Goal: Transaction & Acquisition: Purchase product/service

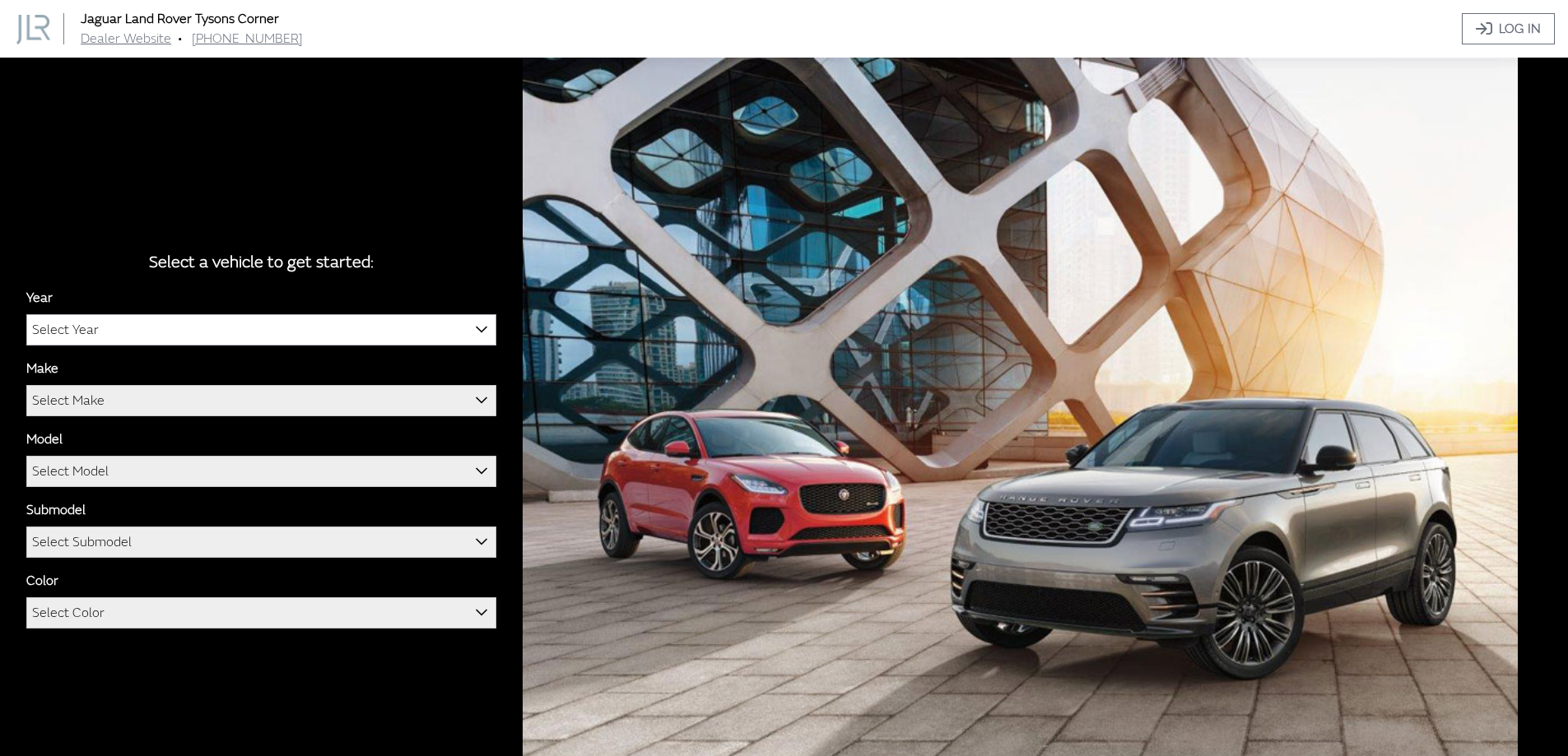
click at [321, 333] on span "Select Year" at bounding box center [261, 330] width 468 height 30
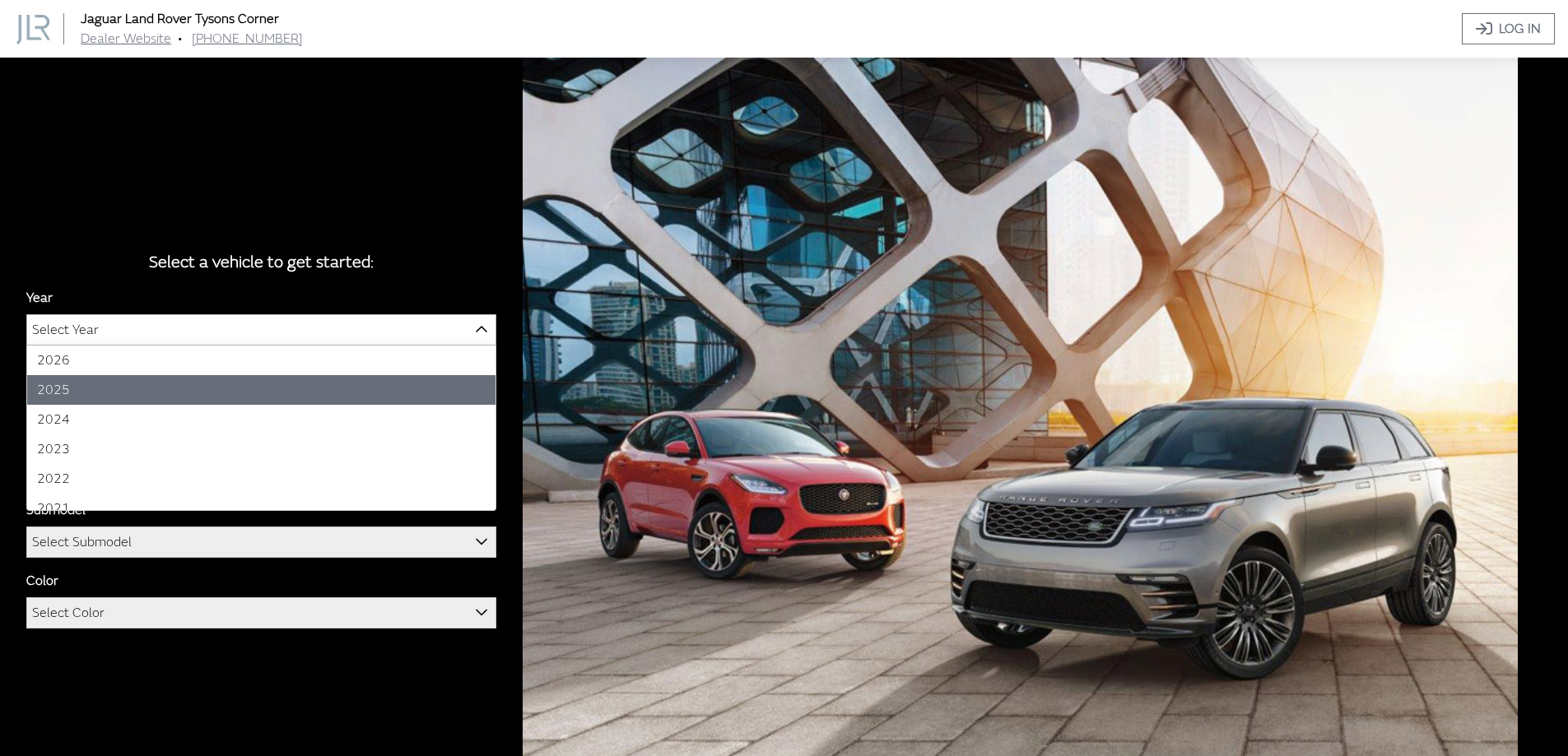
select select "43"
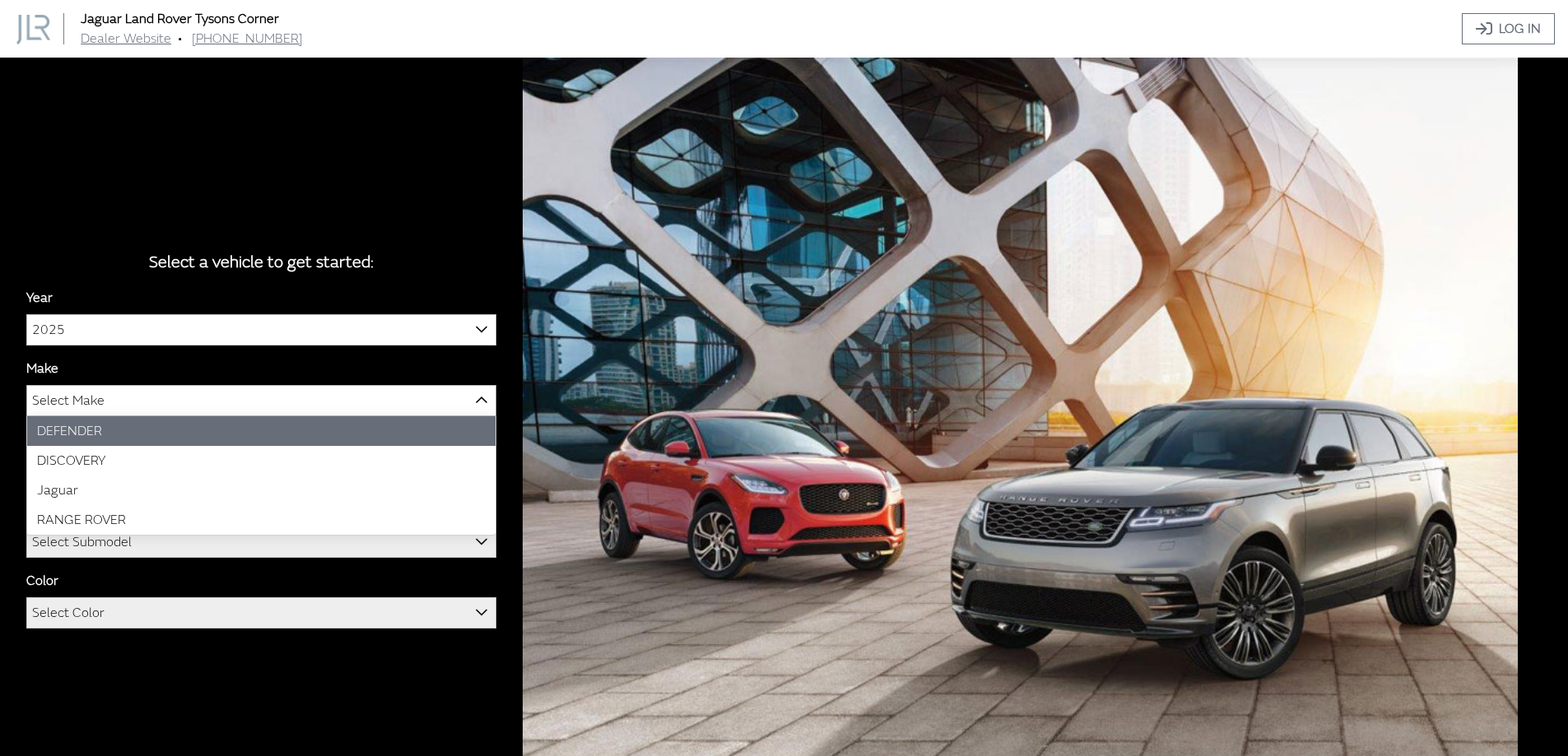
click at [138, 406] on span "Select Make" at bounding box center [261, 401] width 468 height 30
select select "64"
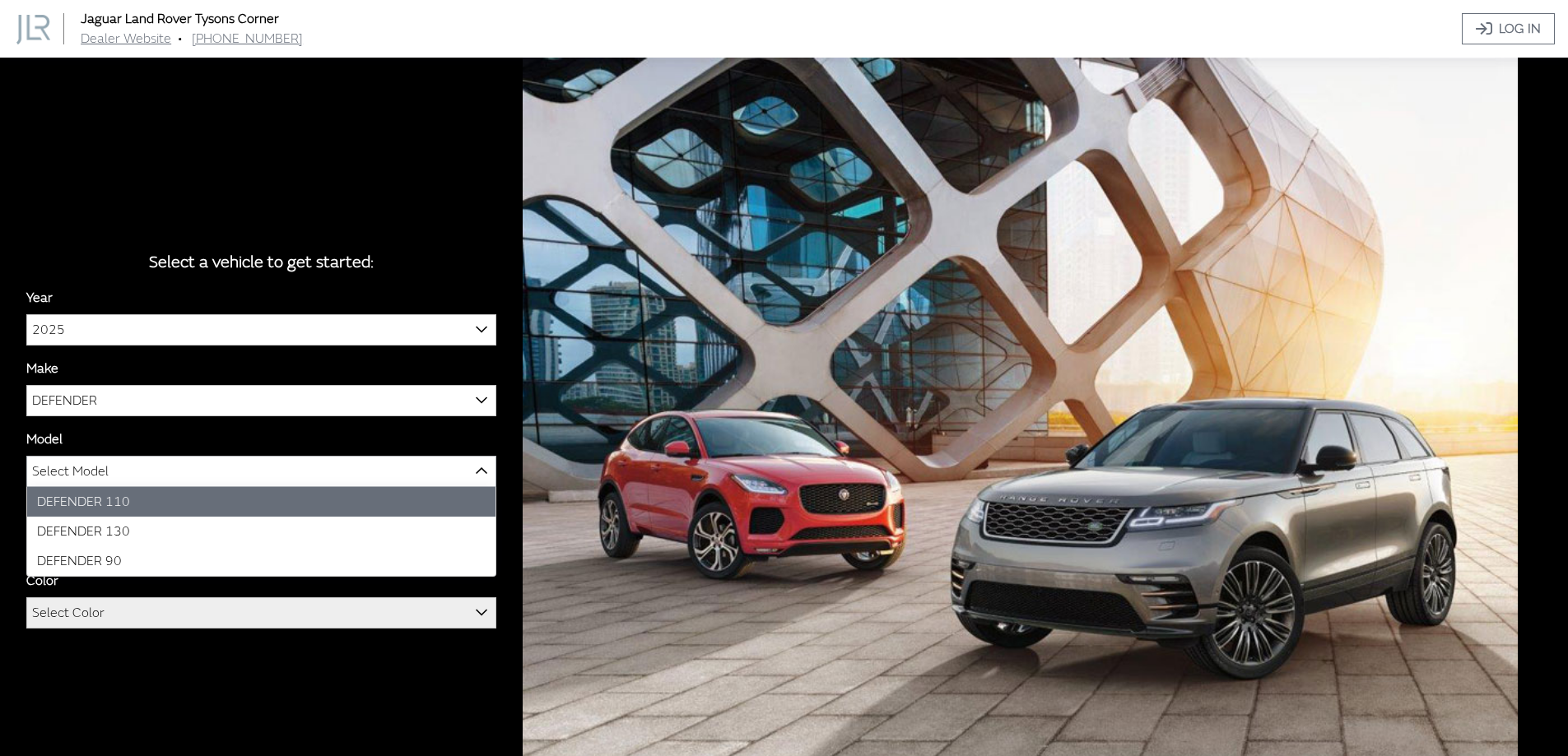
click at [136, 473] on span "Select Model" at bounding box center [261, 472] width 468 height 30
select select "1342"
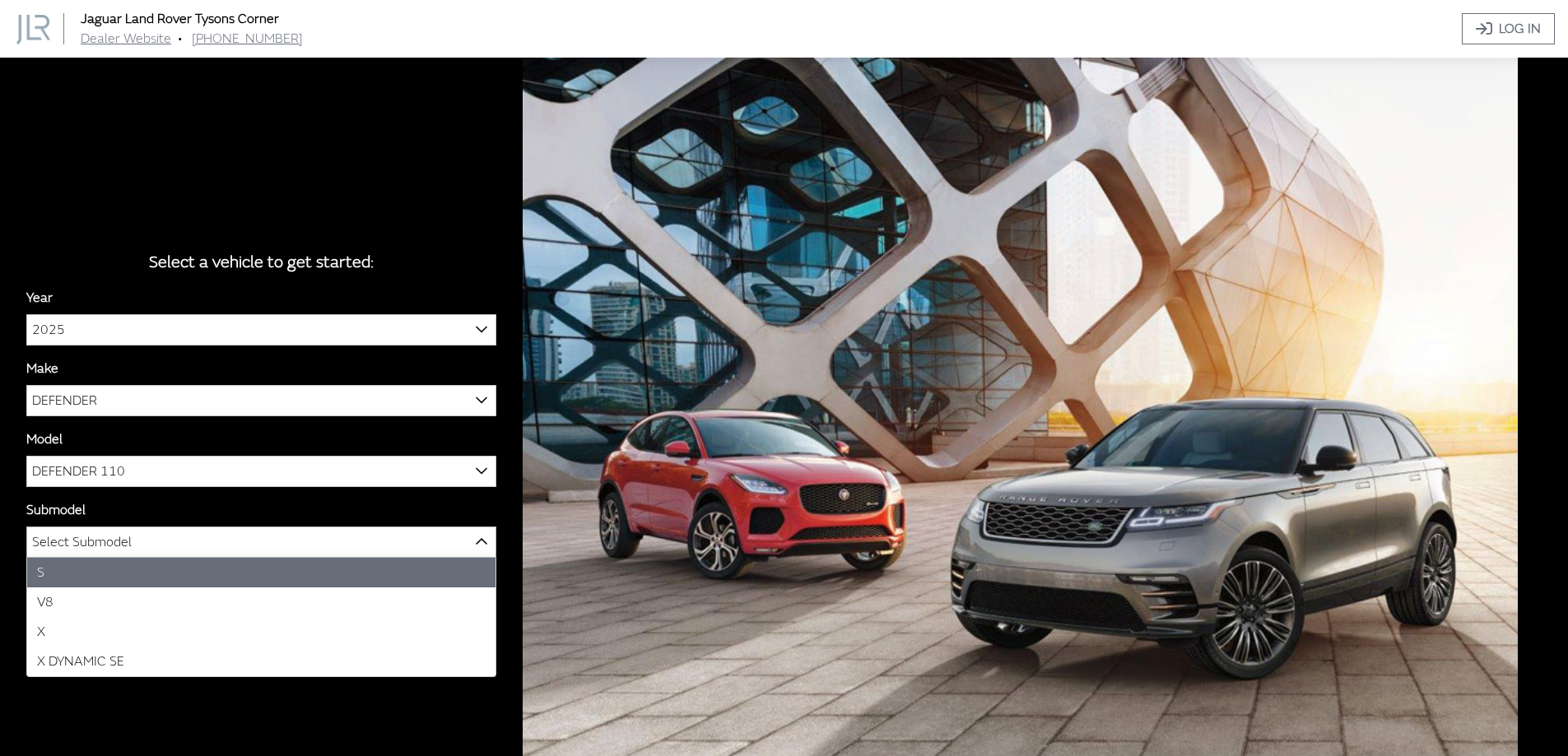
click at [125, 539] on span "Select Submodel" at bounding box center [81, 542] width 99 height 30
select select "129"
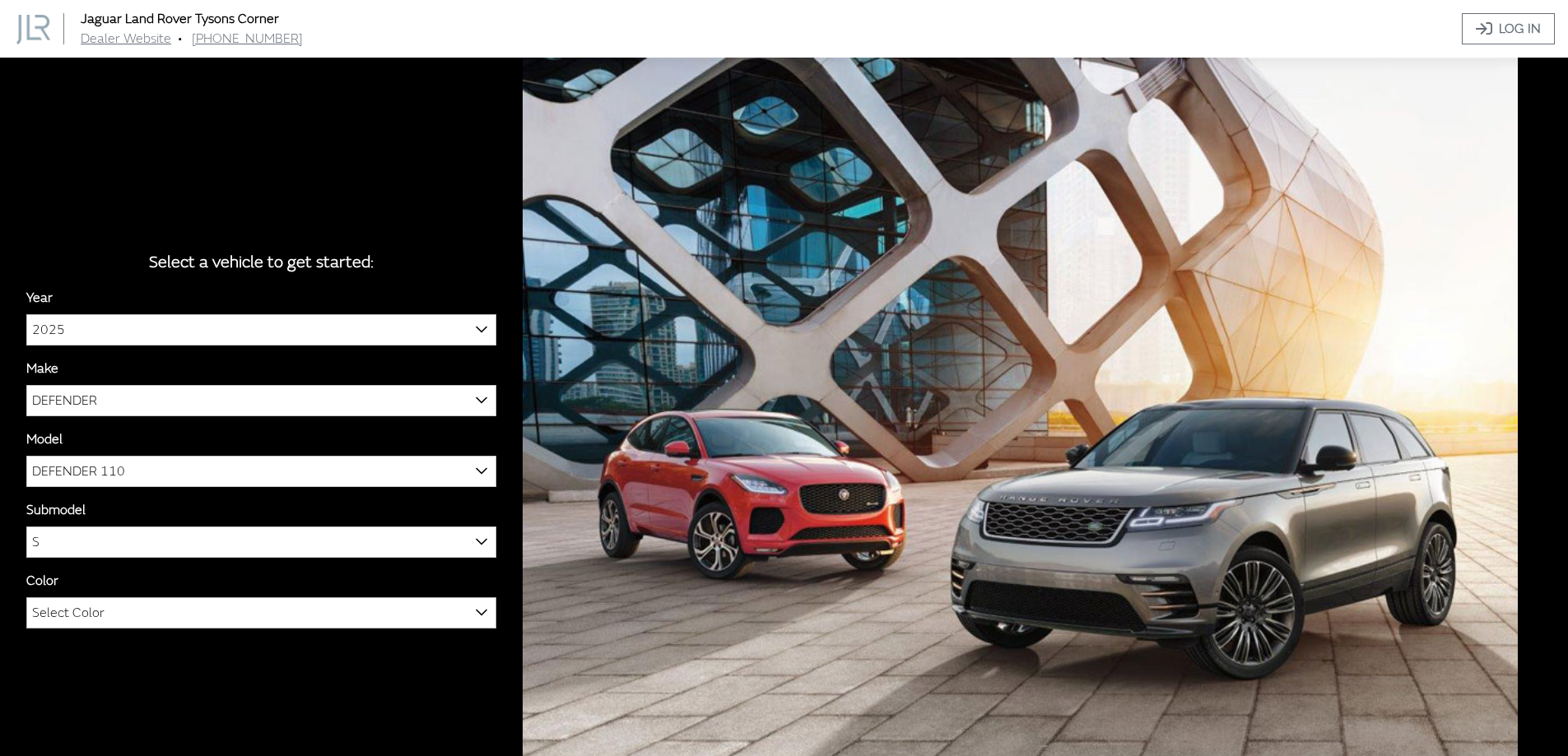
click at [157, 613] on span "Select Color" at bounding box center [261, 613] width 468 height 30
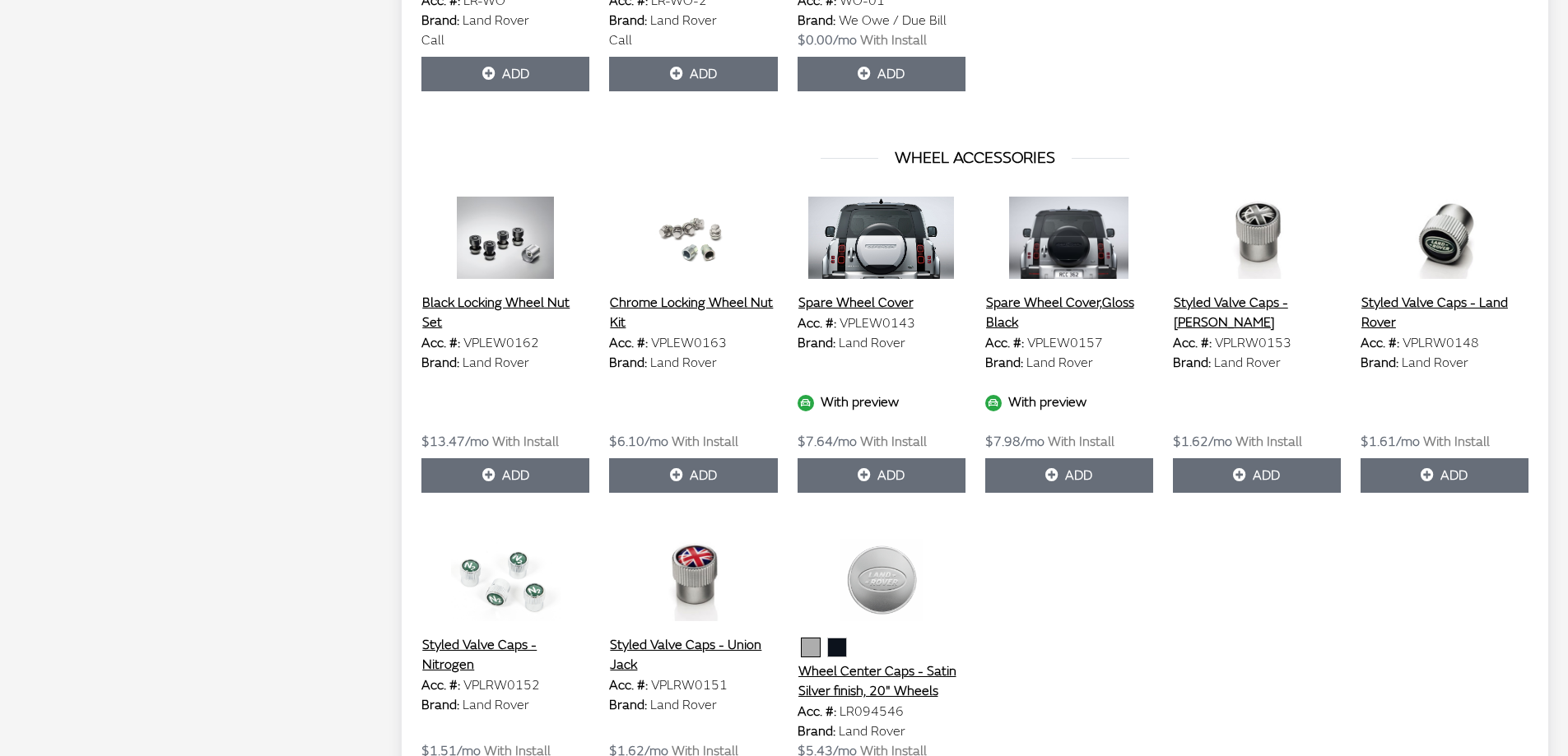
scroll to position [9375, 0]
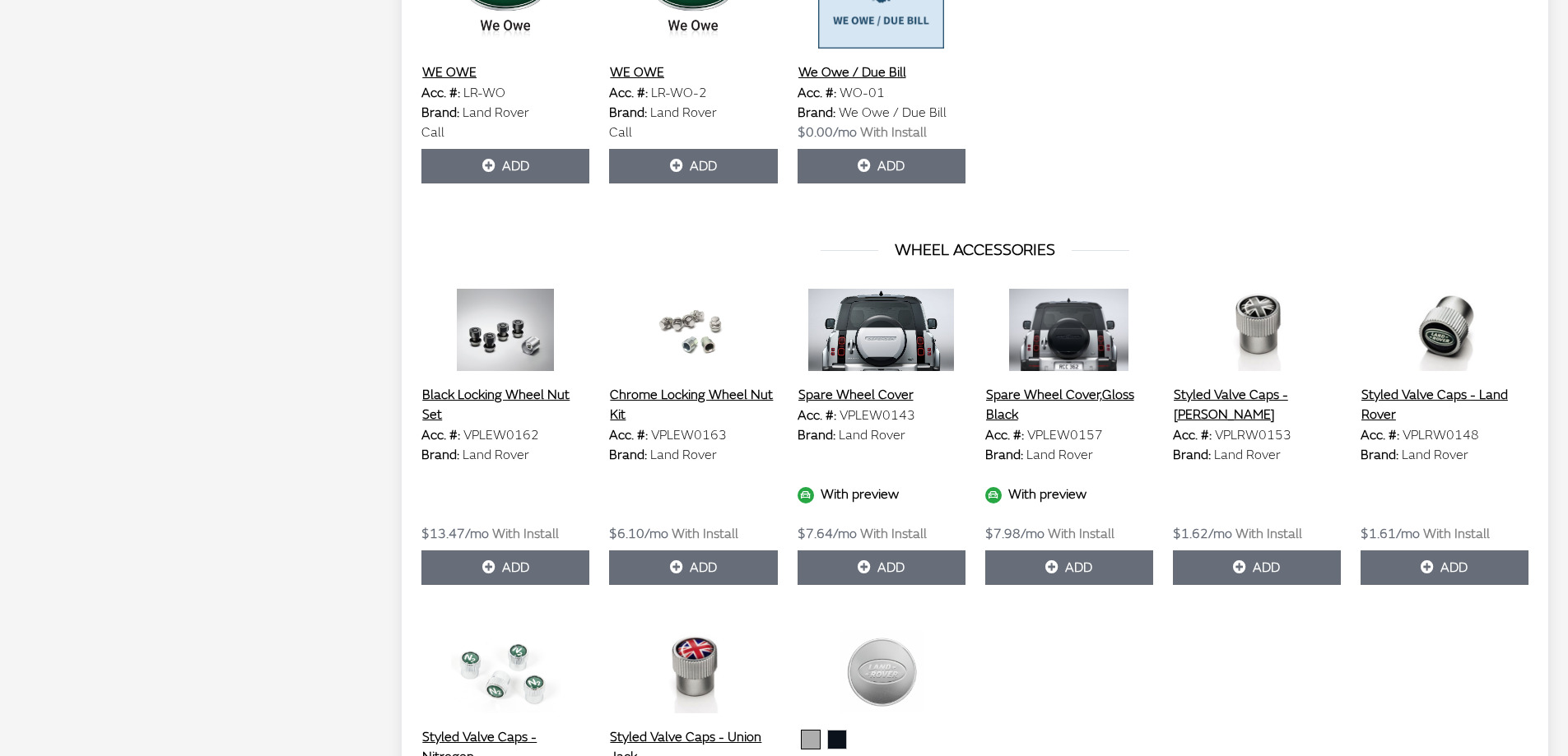
click at [1077, 385] on button "Spare Wheel Cover,Gloss Black" at bounding box center [1069, 405] width 168 height 41
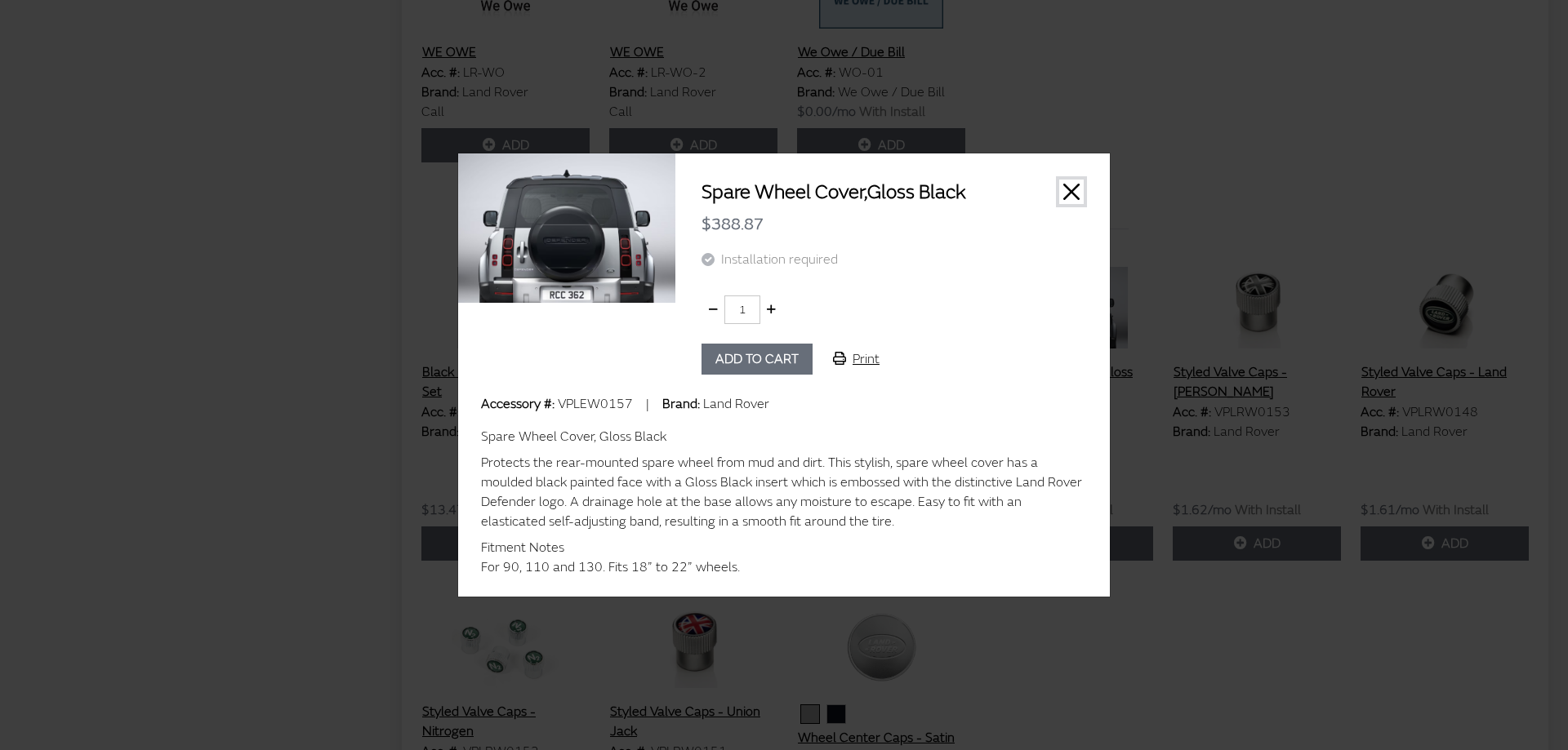
click at [1072, 189] on button "Close" at bounding box center [1072, 192] width 24 height 24
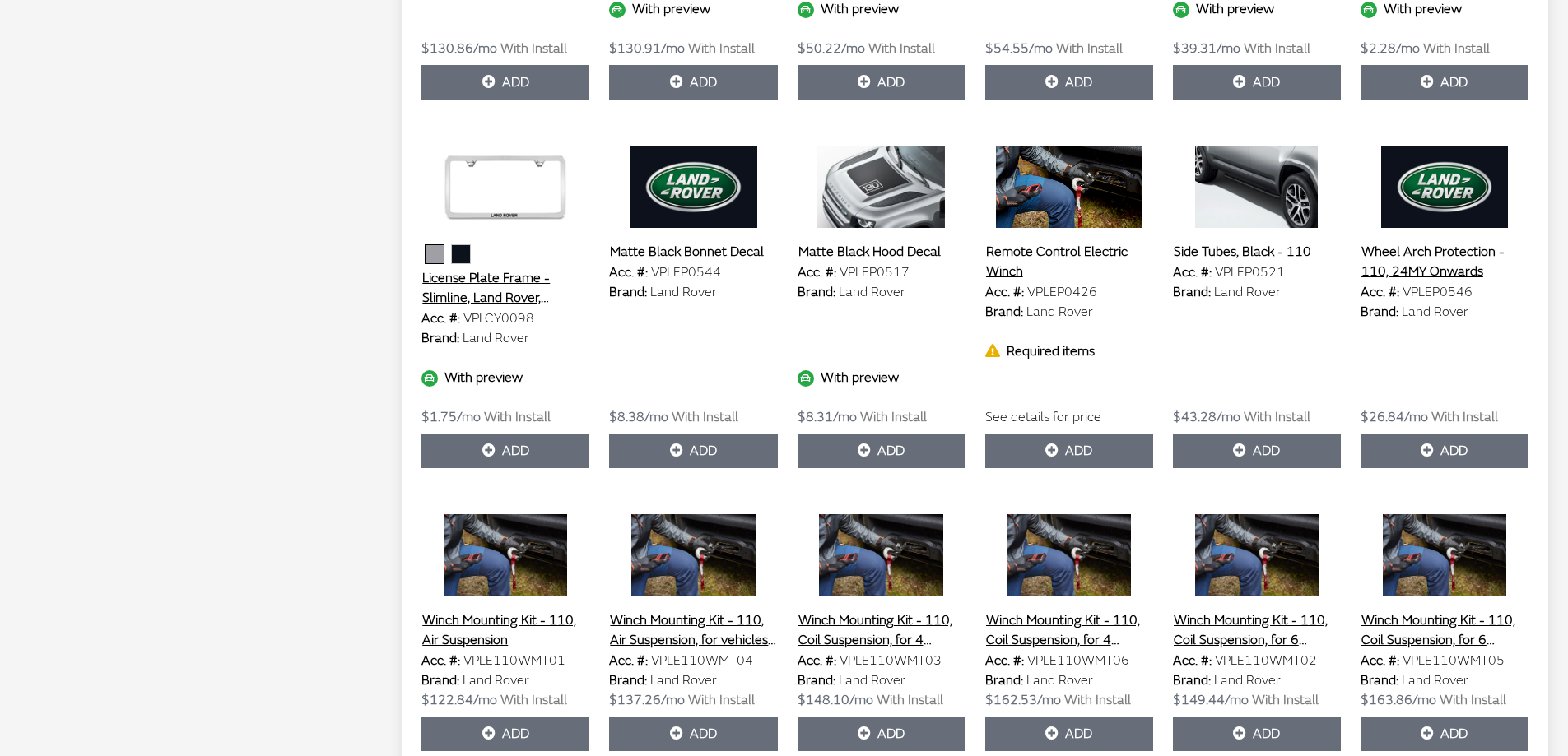
scroll to position [3785, 0]
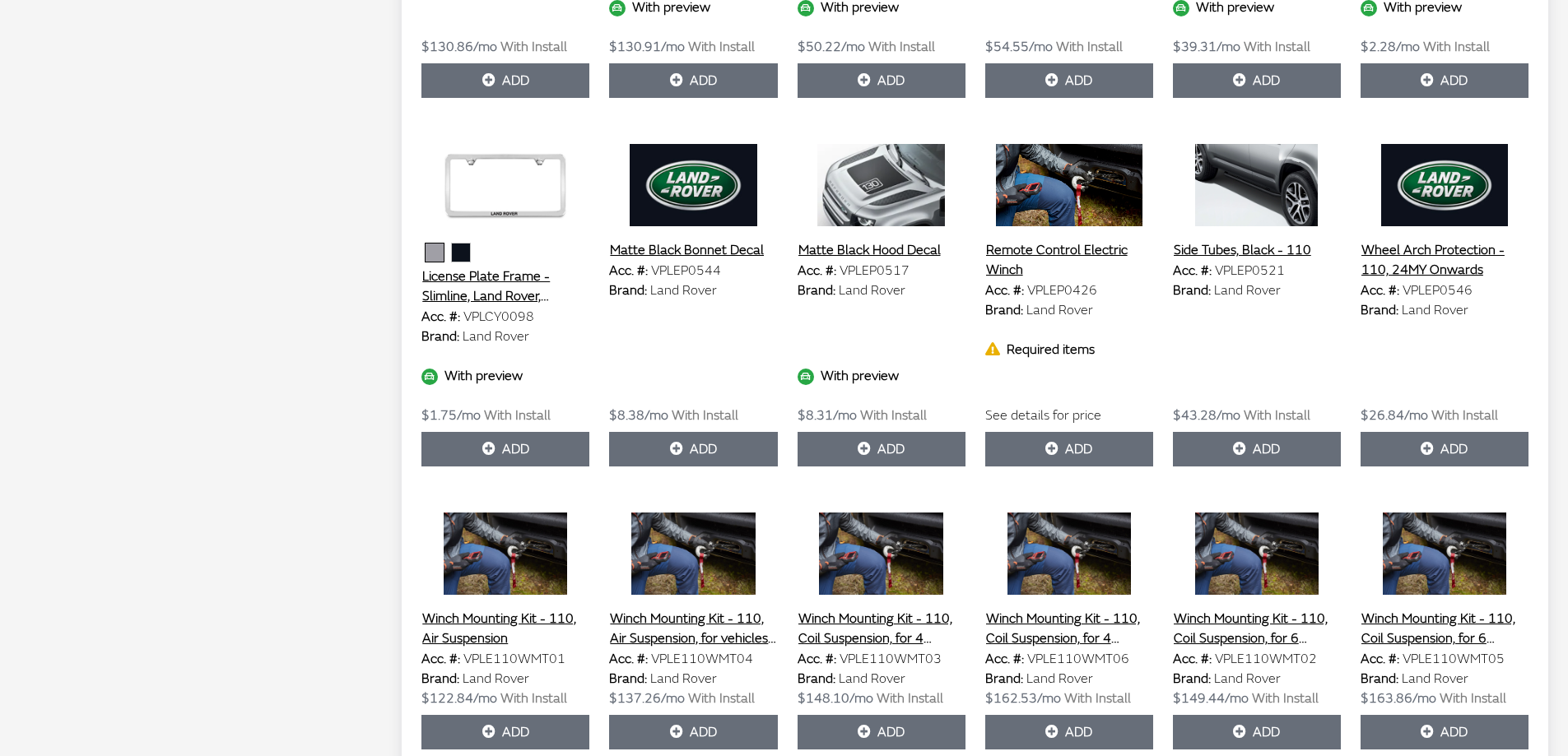
click at [908, 239] on button "Matte Black Hood Decal" at bounding box center [870, 250] width 144 height 21
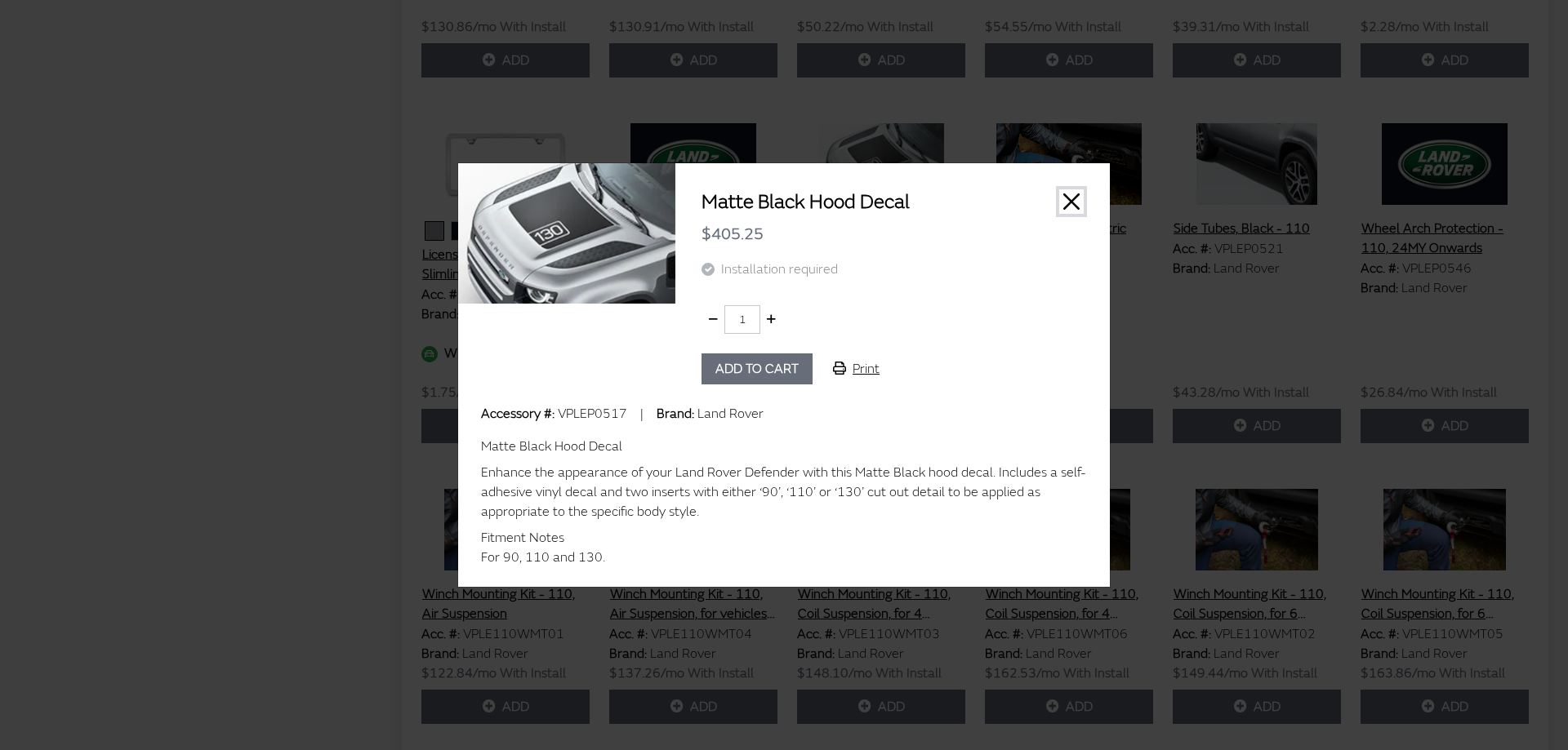
click at [1067, 200] on button "Close" at bounding box center [1072, 202] width 24 height 24
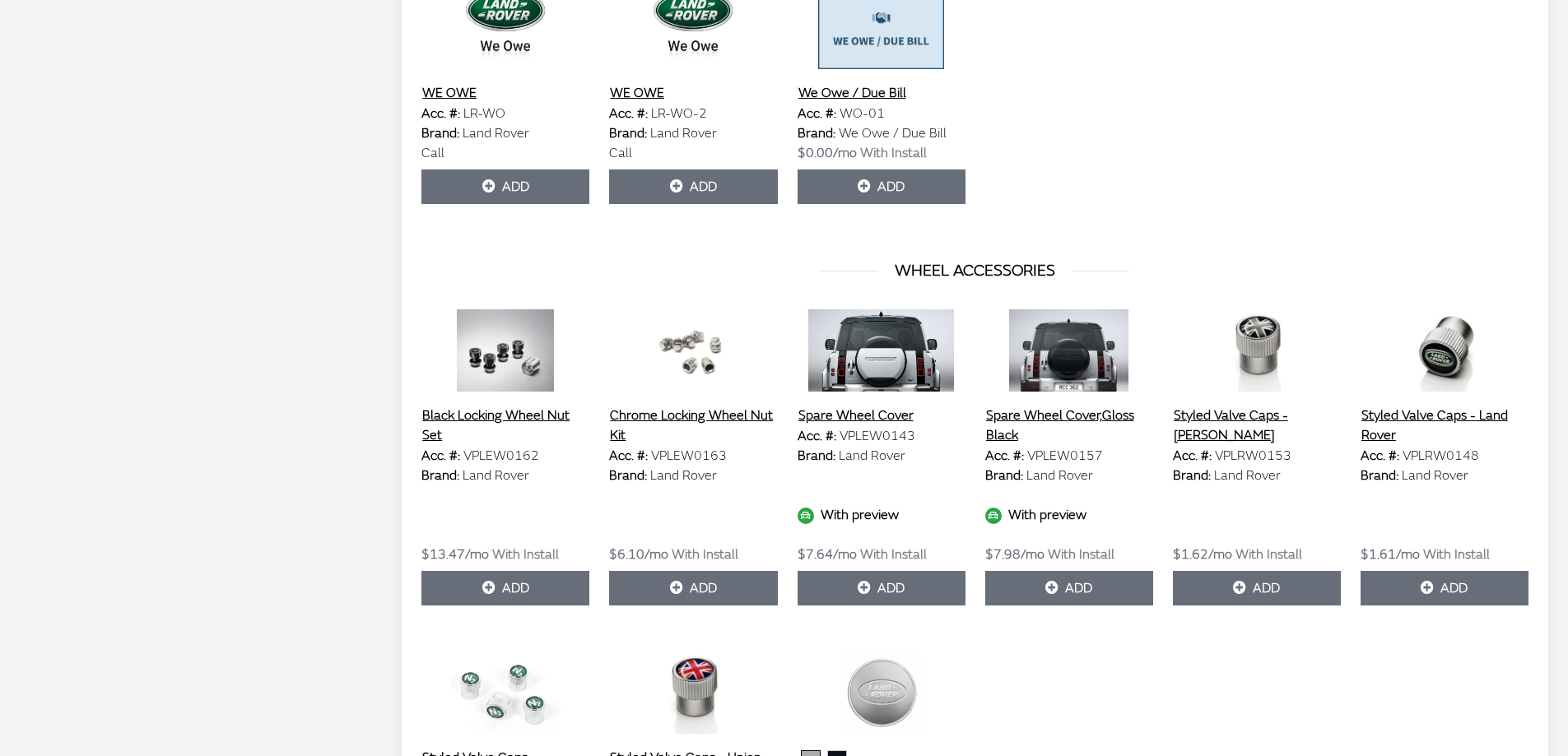
scroll to position [9381, 0]
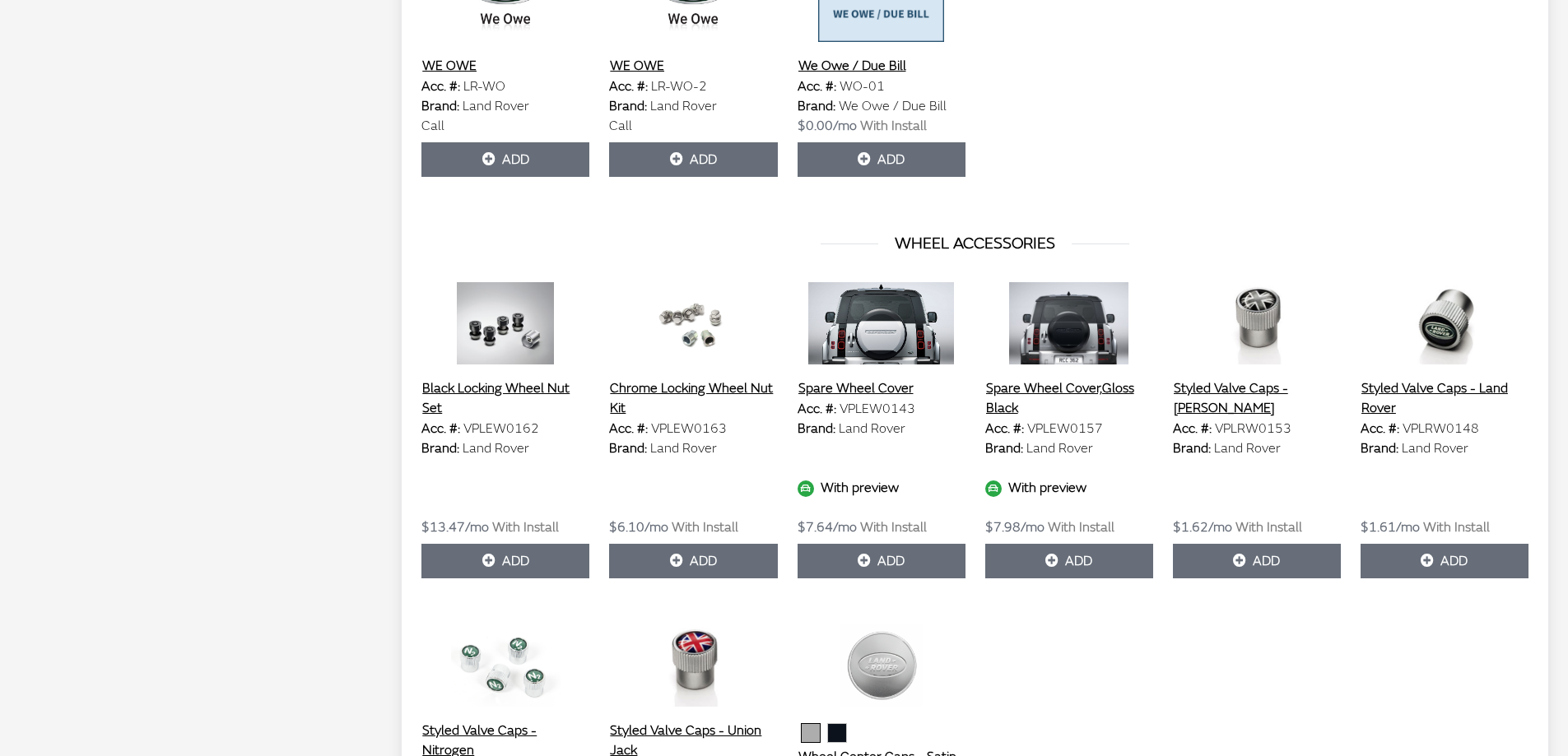
click at [1054, 378] on button "Spare Wheel Cover,Gloss Black" at bounding box center [1069, 398] width 168 height 41
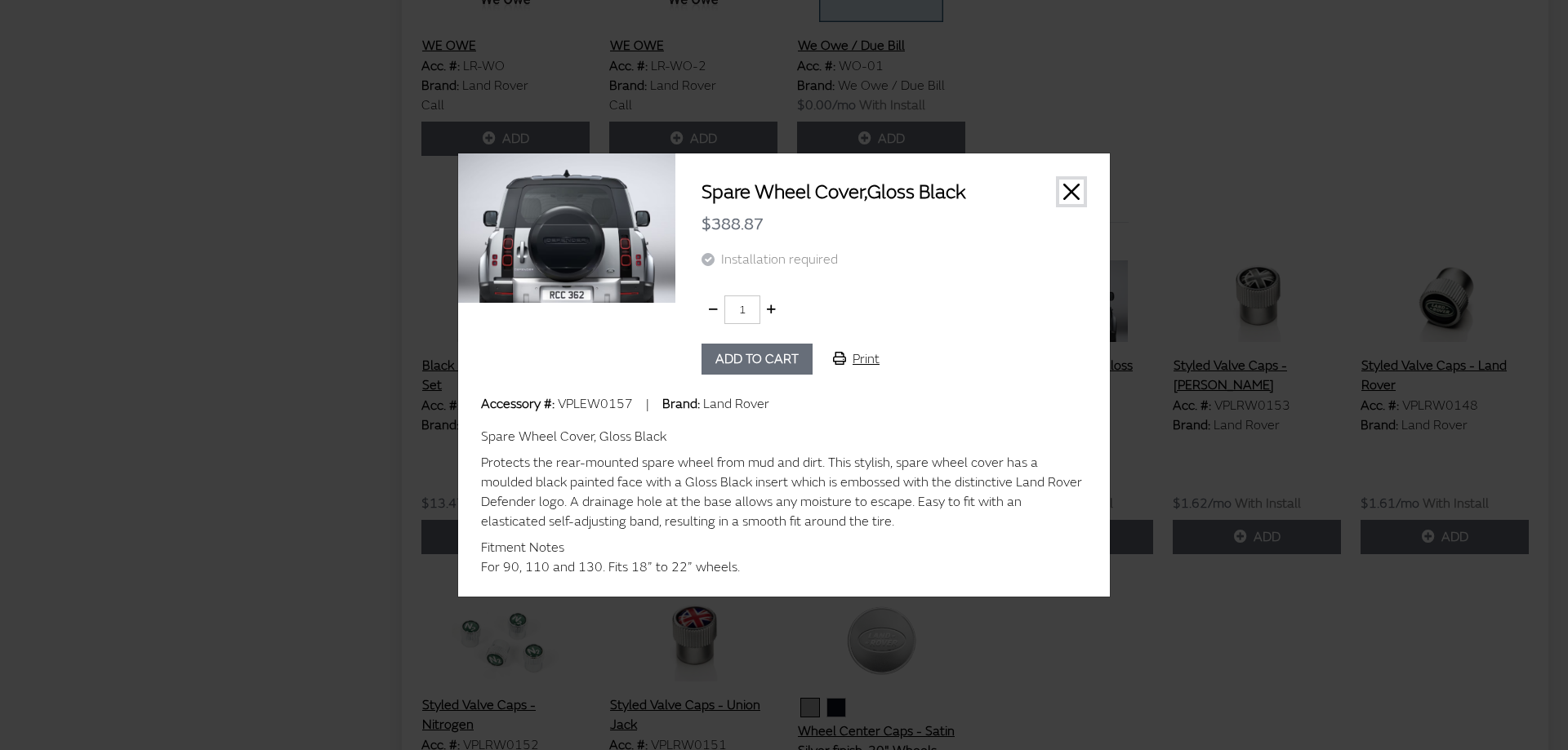
click at [1071, 190] on button "Close" at bounding box center [1072, 192] width 24 height 24
